Goal: Information Seeking & Learning: Learn about a topic

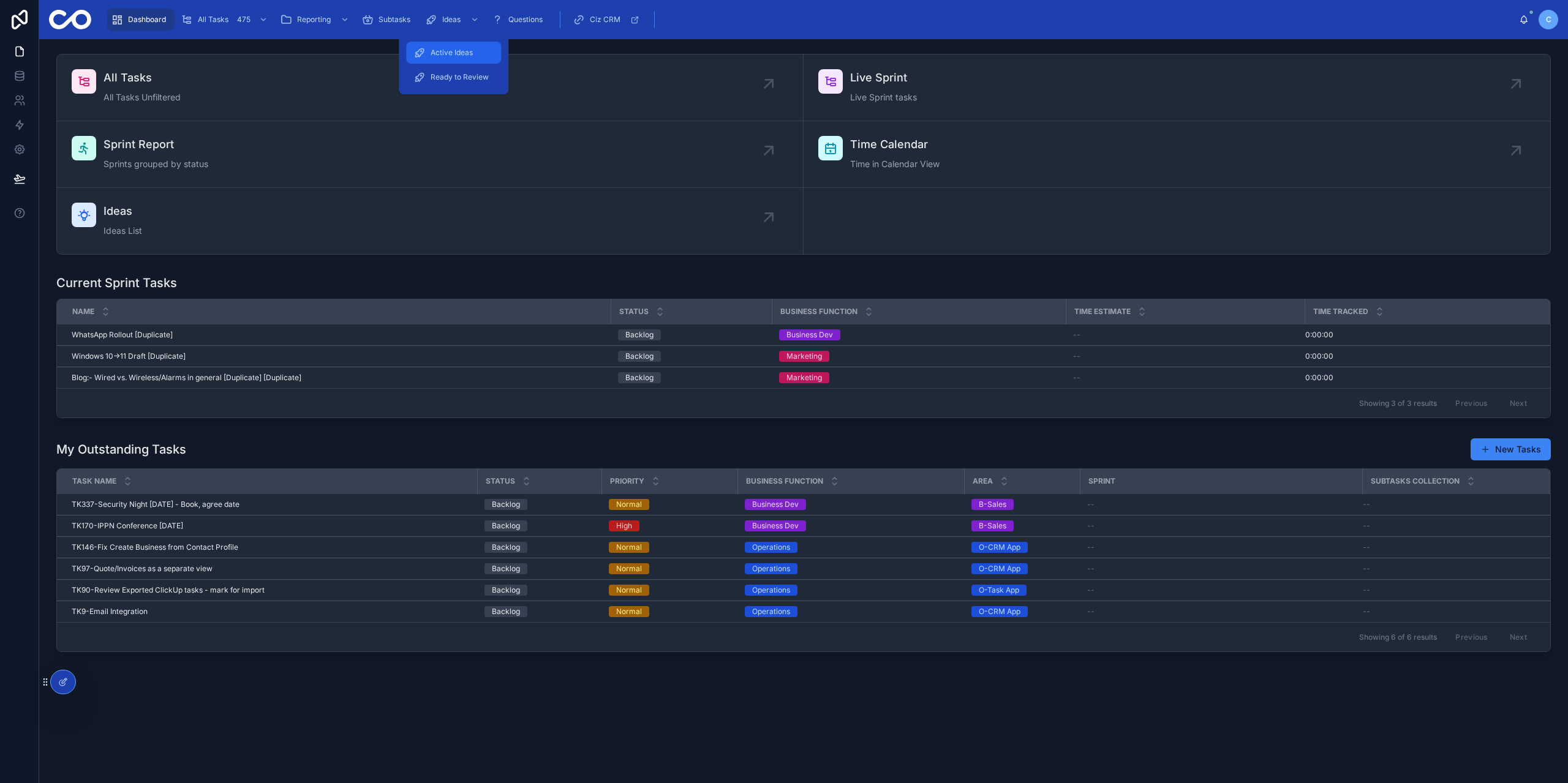
click at [462, 53] on span "Active Ideas" at bounding box center [451, 53] width 42 height 10
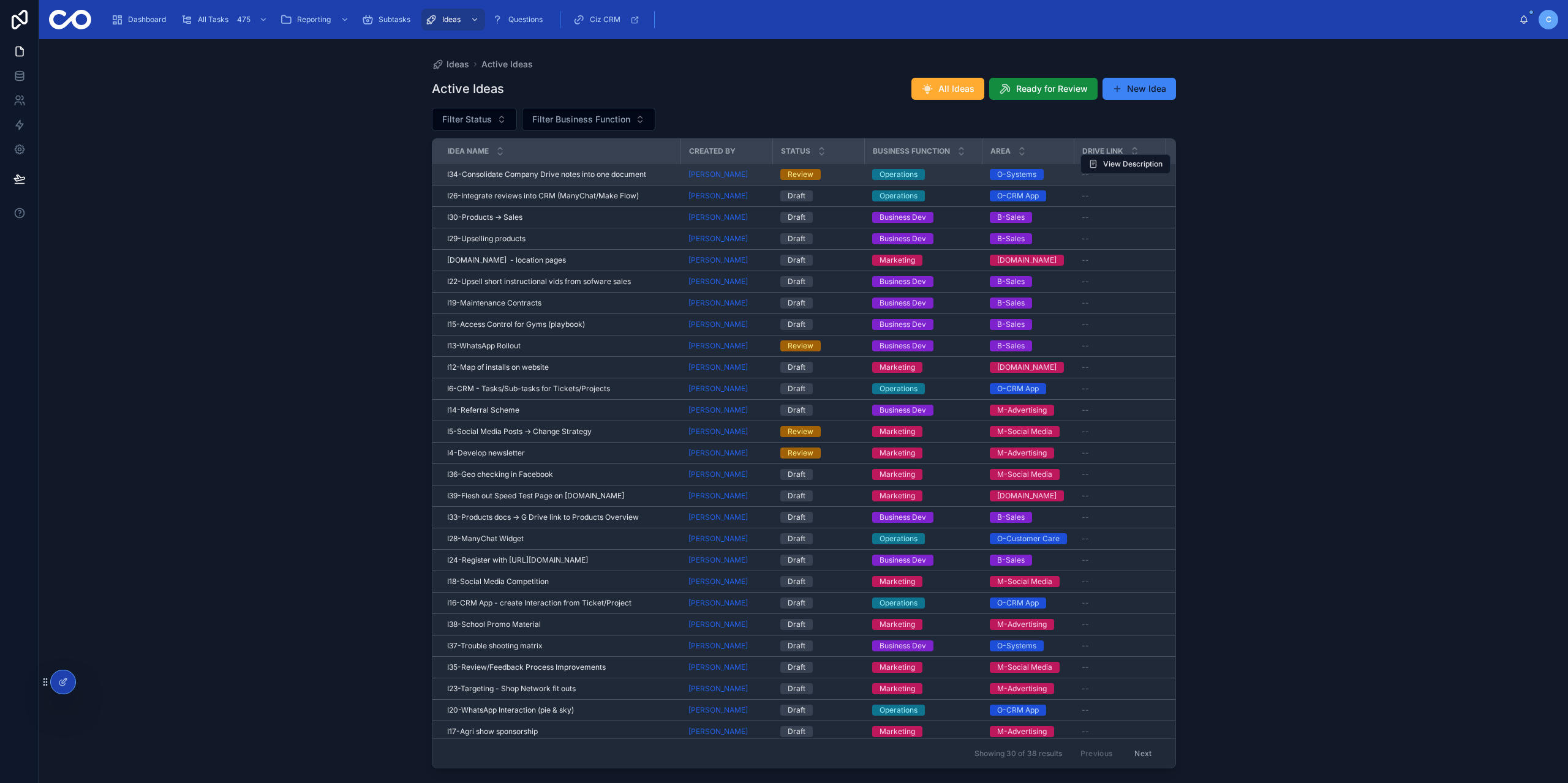
click at [648, 177] on div "I34-Consolidate Company Drive notes into one document I34-Consolidate Company D…" at bounding box center [560, 174] width 227 height 10
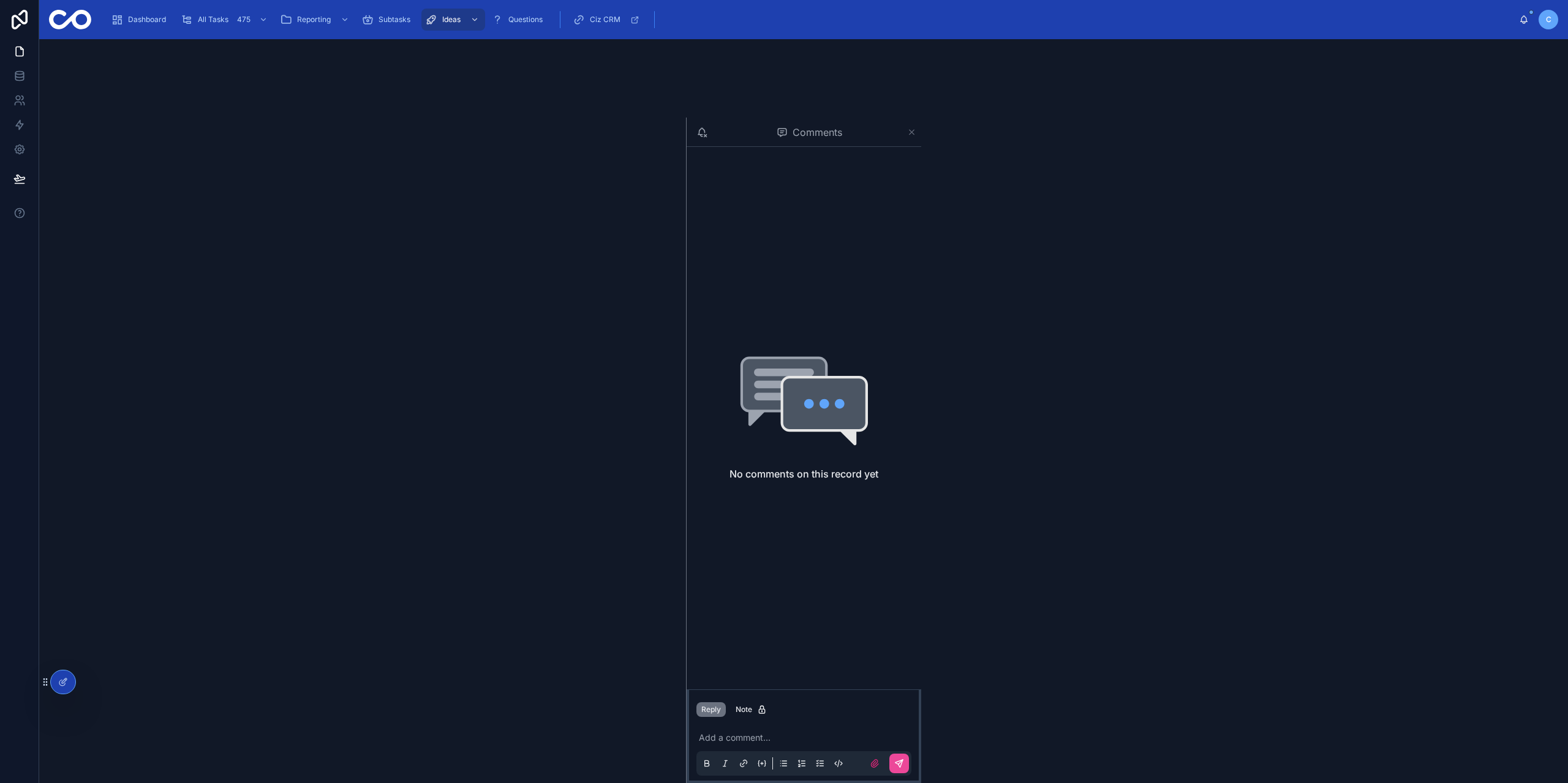
click at [907, 132] on icon at bounding box center [911, 132] width 9 height 10
click at [465, 56] on div "Active Ideas" at bounding box center [453, 53] width 80 height 19
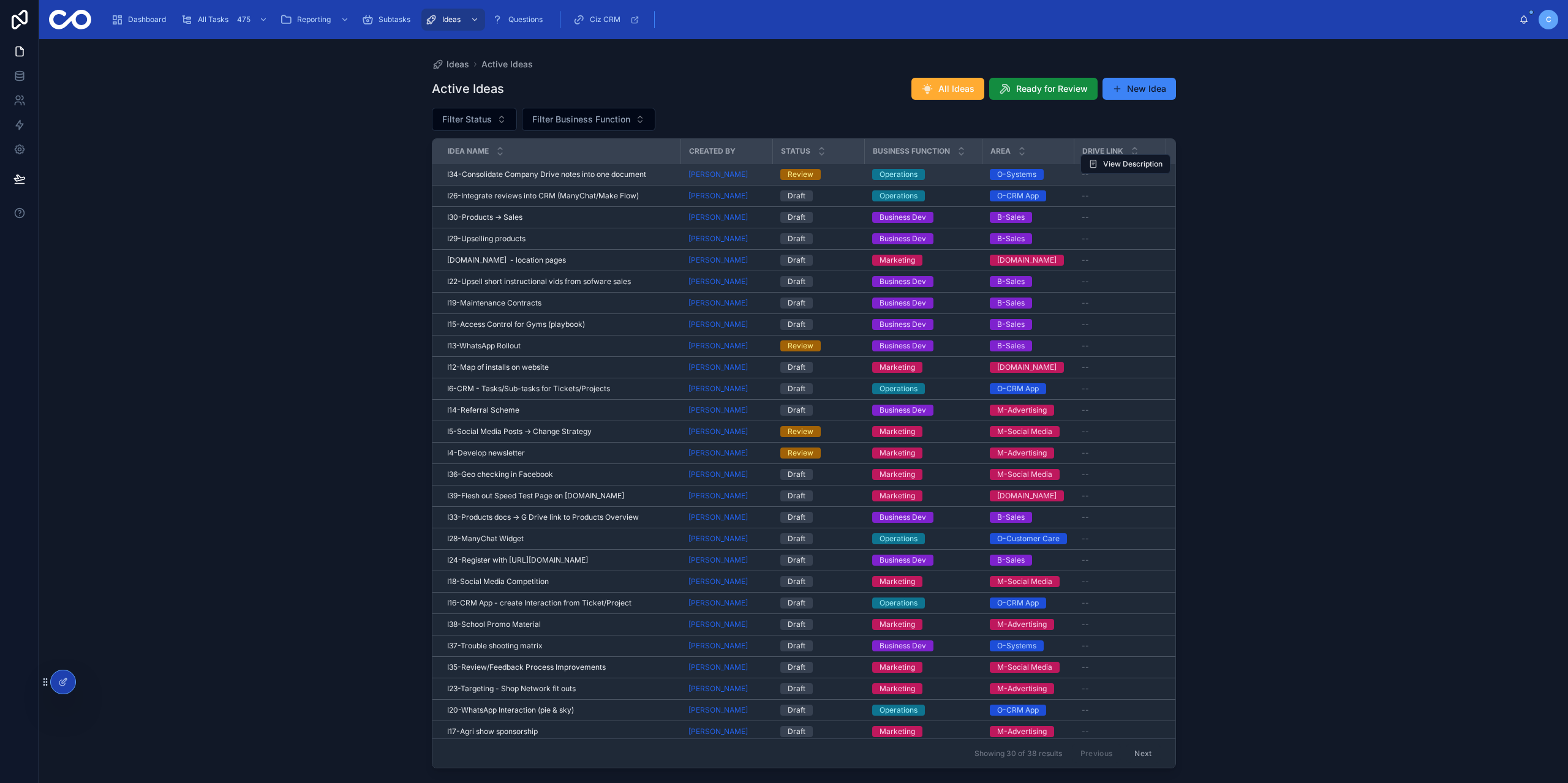
click at [548, 174] on span "I34-Consolidate Company Drive notes into one document" at bounding box center [546, 174] width 199 height 10
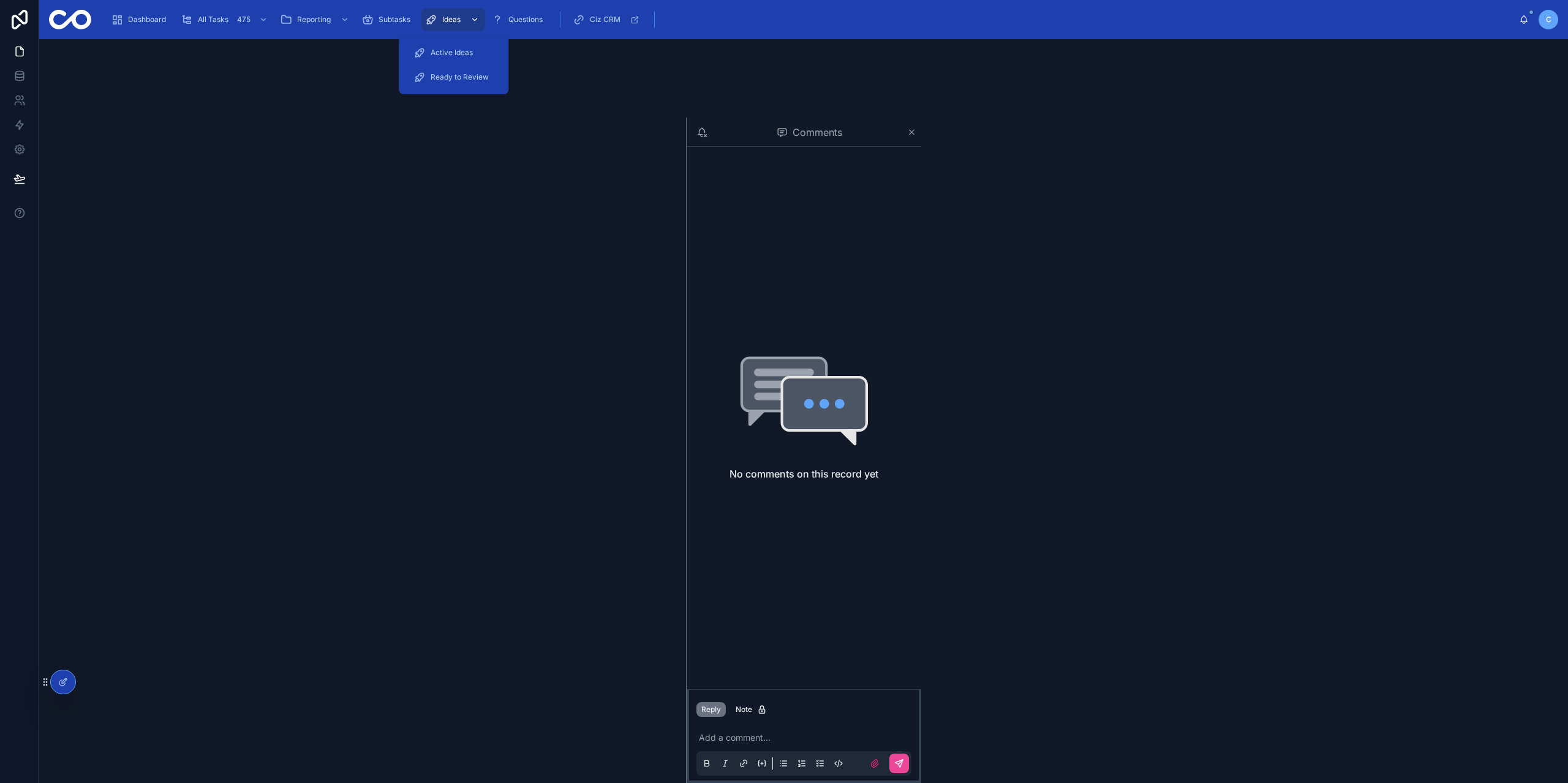
click at [455, 19] on span "Ideas" at bounding box center [451, 19] width 19 height 10
click at [451, 51] on span "Active Ideas" at bounding box center [451, 53] width 42 height 10
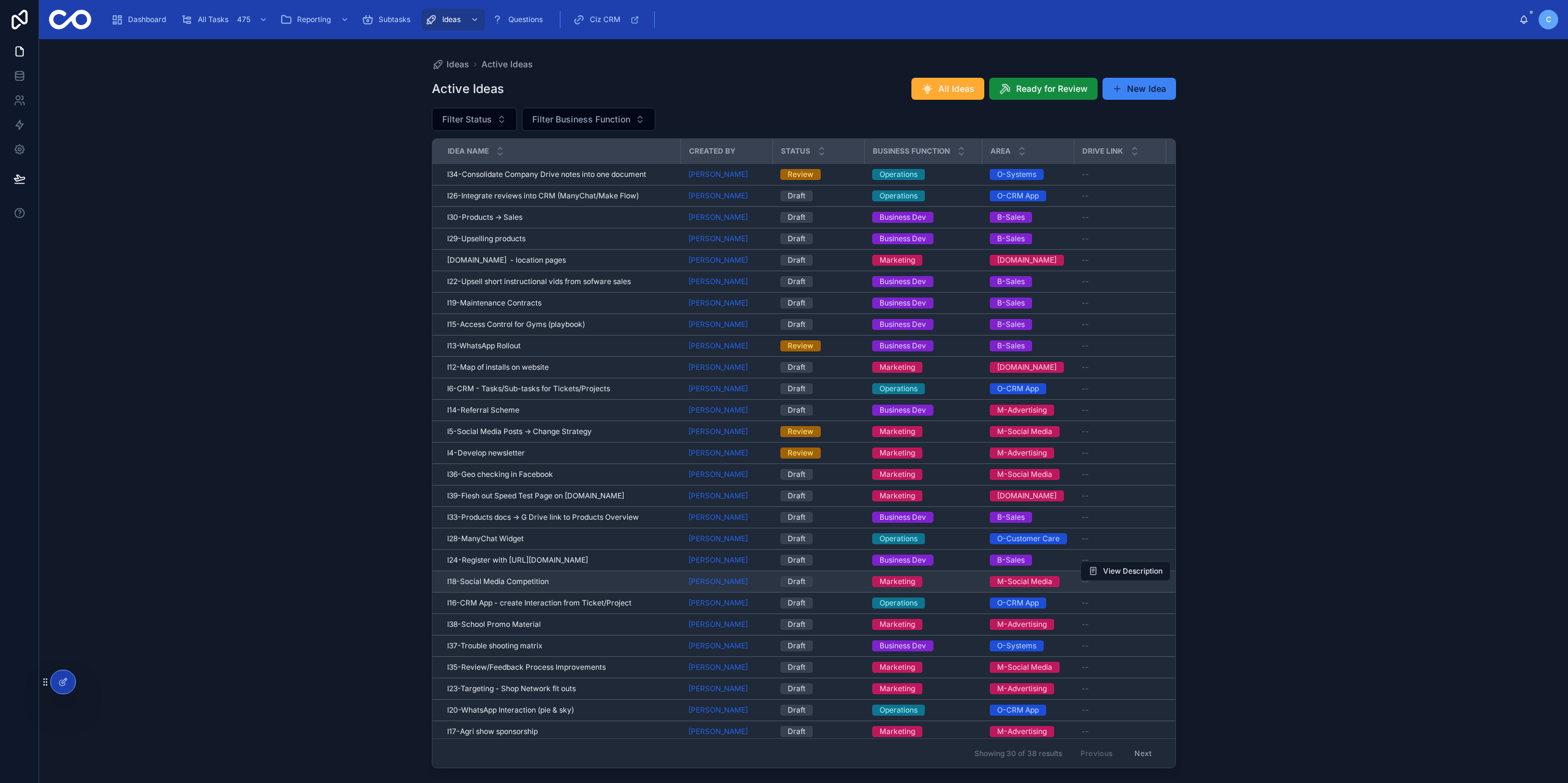
scroll to position [75, 0]
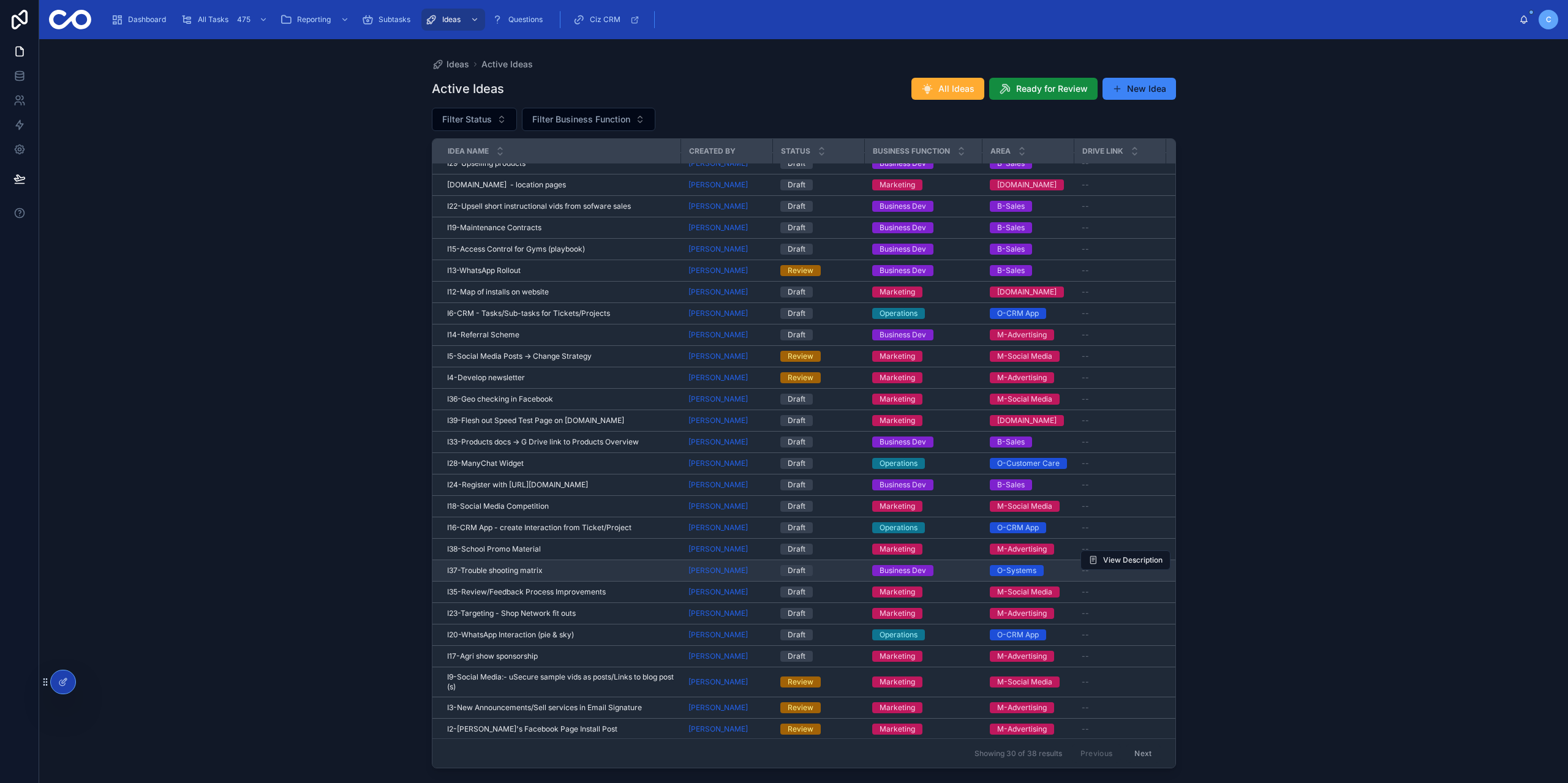
click at [520, 566] on span "I37-Trouble shooting matrix" at bounding box center [495, 571] width 95 height 10
